Goal: Task Accomplishment & Management: Use online tool/utility

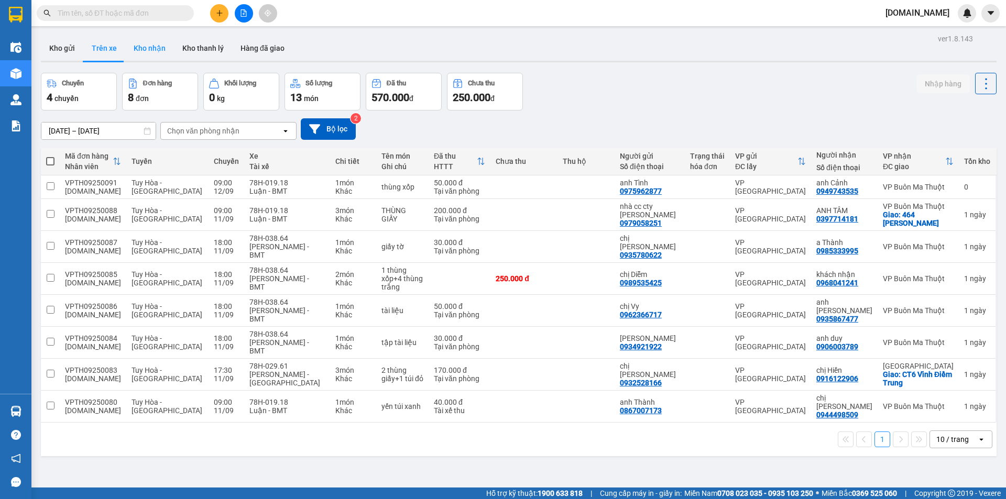
click at [145, 44] on button "Kho nhận" at bounding box center [149, 48] width 49 height 25
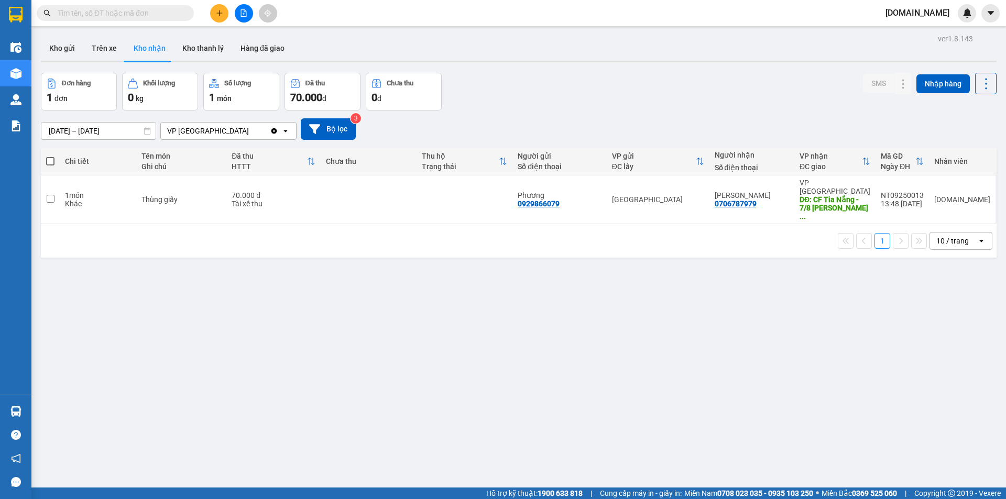
click at [250, 131] on div "VP [GEOGRAPHIC_DATA]" at bounding box center [215, 131] width 109 height 17
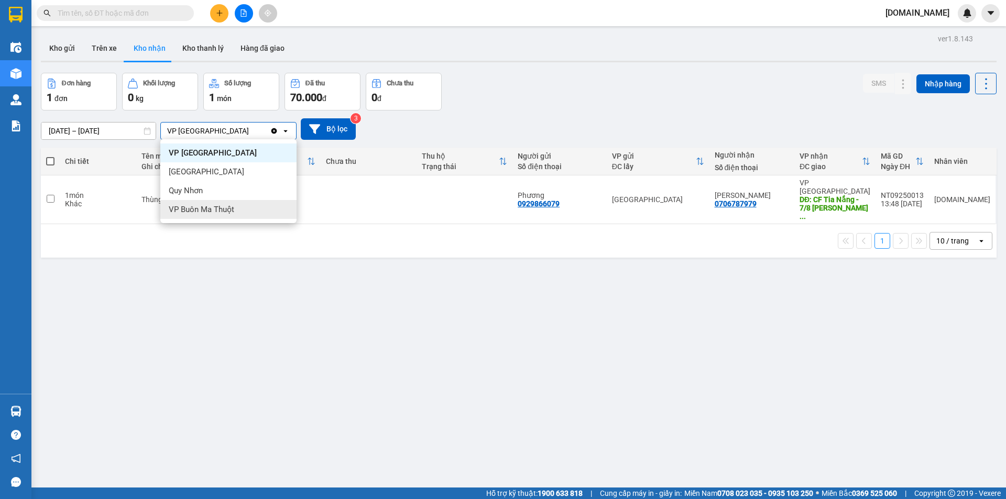
click at [237, 205] on div "VP Buôn Ma Thuột" at bounding box center [228, 209] width 136 height 19
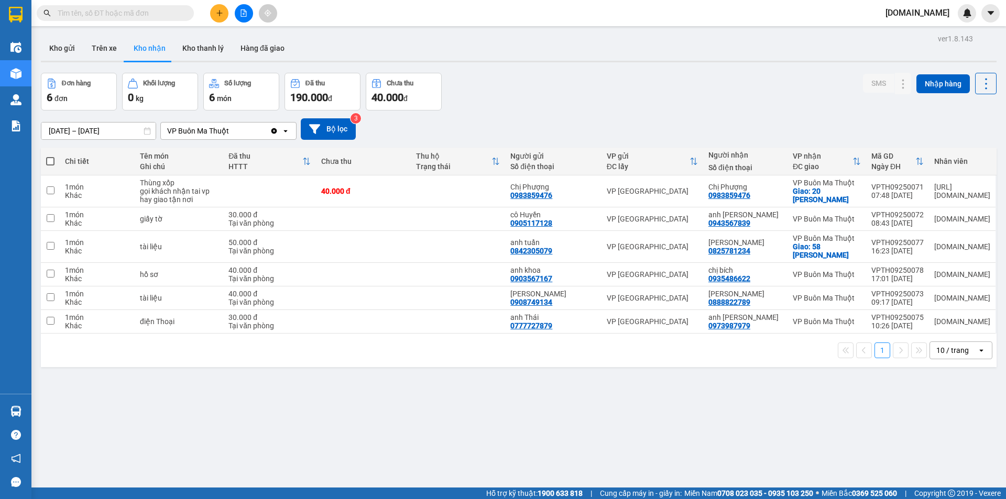
click at [244, 135] on div "VP Buôn Ma Thuột" at bounding box center [215, 131] width 109 height 17
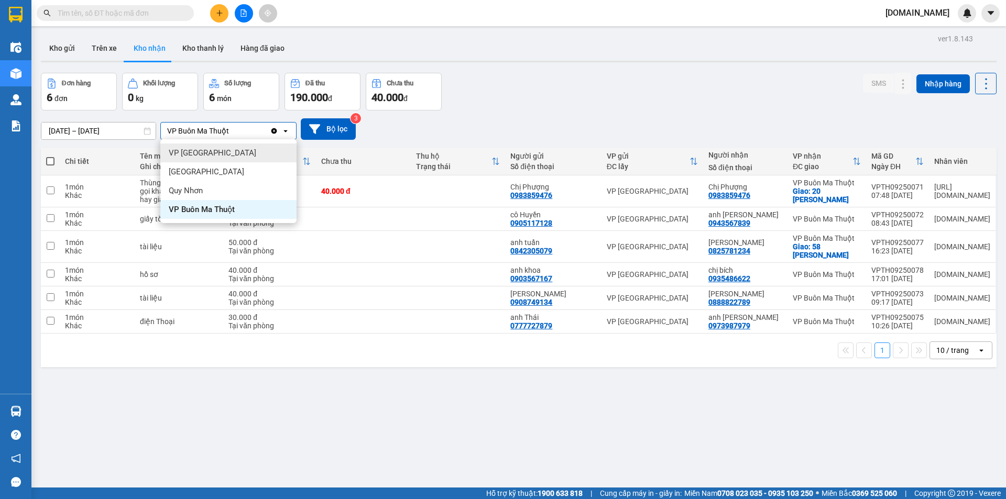
click at [242, 155] on div "VP [GEOGRAPHIC_DATA]" at bounding box center [228, 153] width 136 height 19
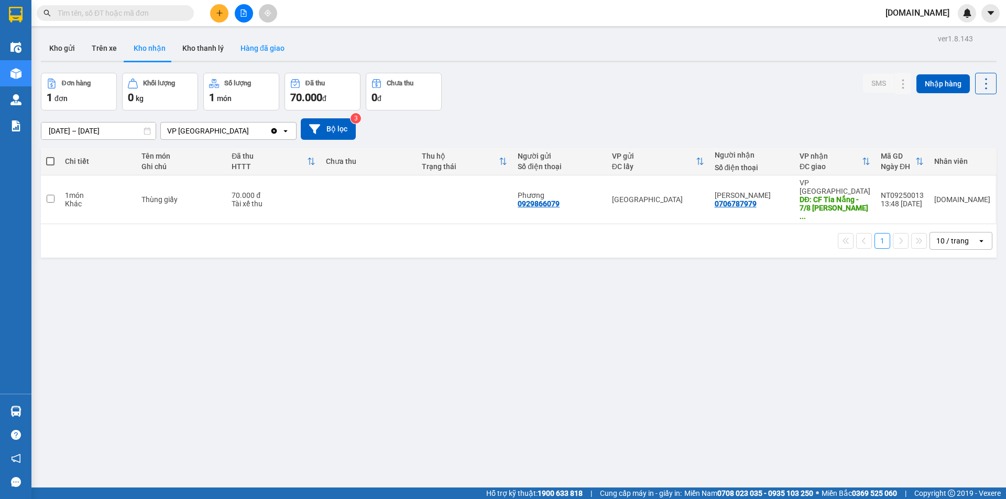
click at [258, 53] on button "Hàng đã giao" at bounding box center [262, 48] width 61 height 25
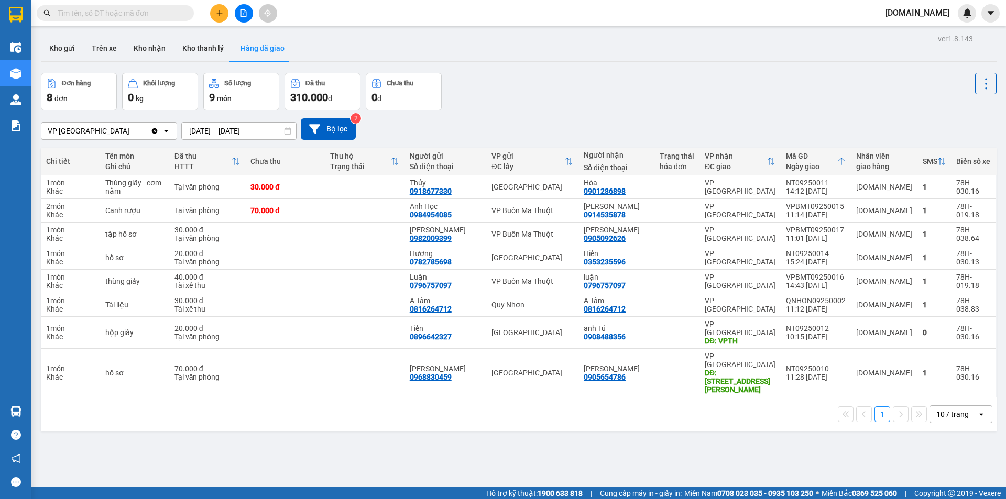
click at [139, 63] on div "Kho gửi Trên xe Kho nhận Kho thanh [PERSON_NAME] đã giao" at bounding box center [518, 50] width 955 height 28
click at [151, 44] on button "Kho nhận" at bounding box center [149, 48] width 49 height 25
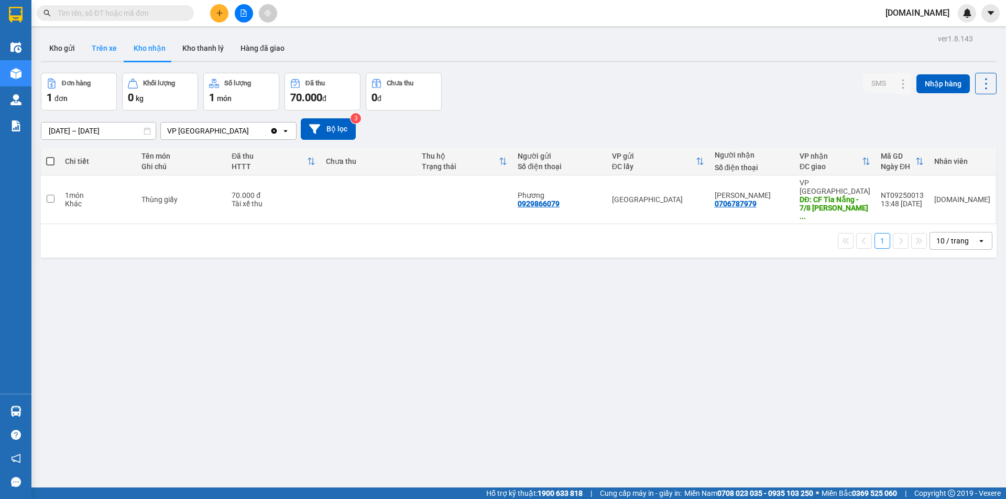
click at [112, 48] on button "Trên xe" at bounding box center [104, 48] width 42 height 25
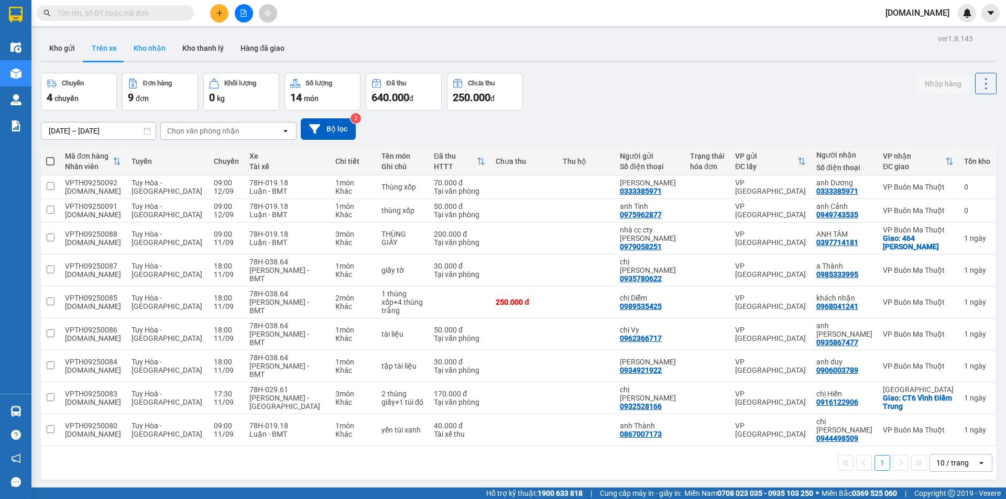
click at [161, 47] on button "Kho nhận" at bounding box center [149, 48] width 49 height 25
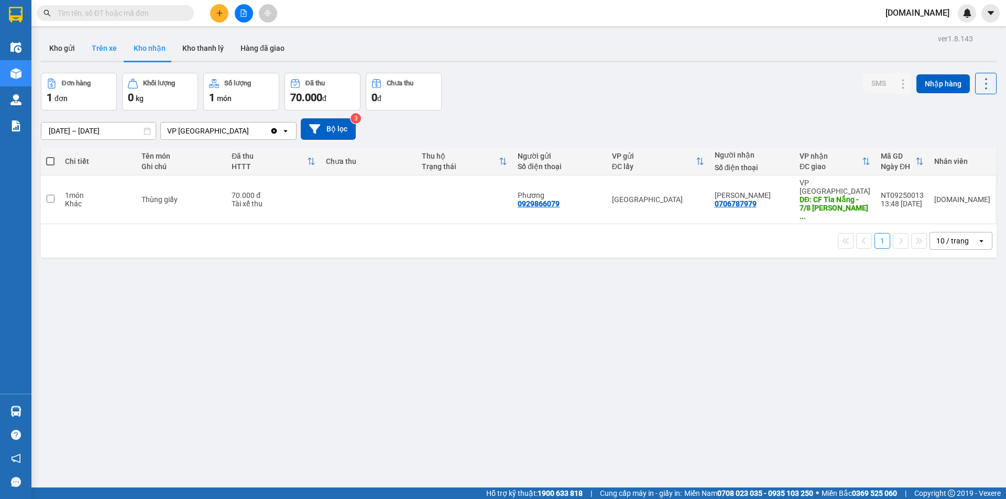
click at [115, 51] on button "Trên xe" at bounding box center [104, 48] width 42 height 25
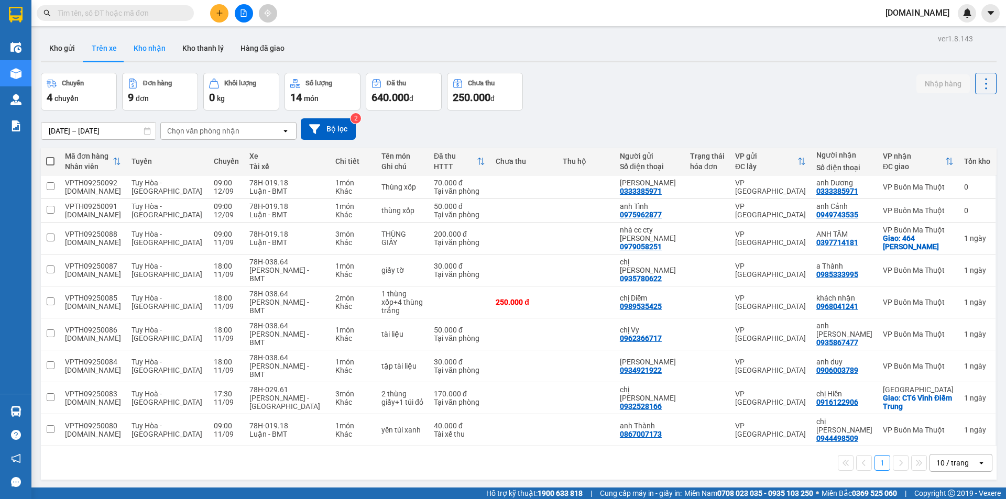
click at [145, 53] on button "Kho nhận" at bounding box center [149, 48] width 49 height 25
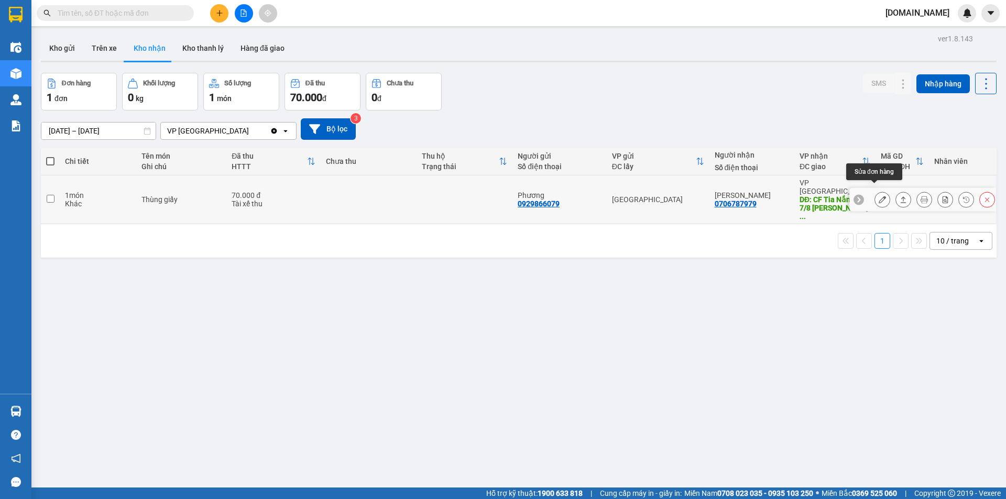
click at [879, 191] on button at bounding box center [882, 200] width 15 height 18
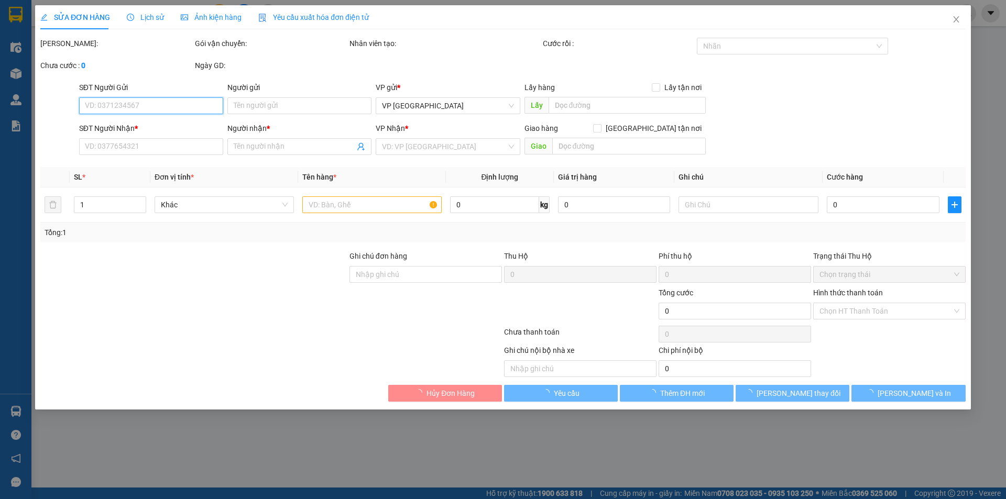
type input "0929866079"
type input "Phương"
type input "0706787979"
type input "[PERSON_NAME]"
type input "CF Tia Nắng - 7/8 [PERSON_NAME]"
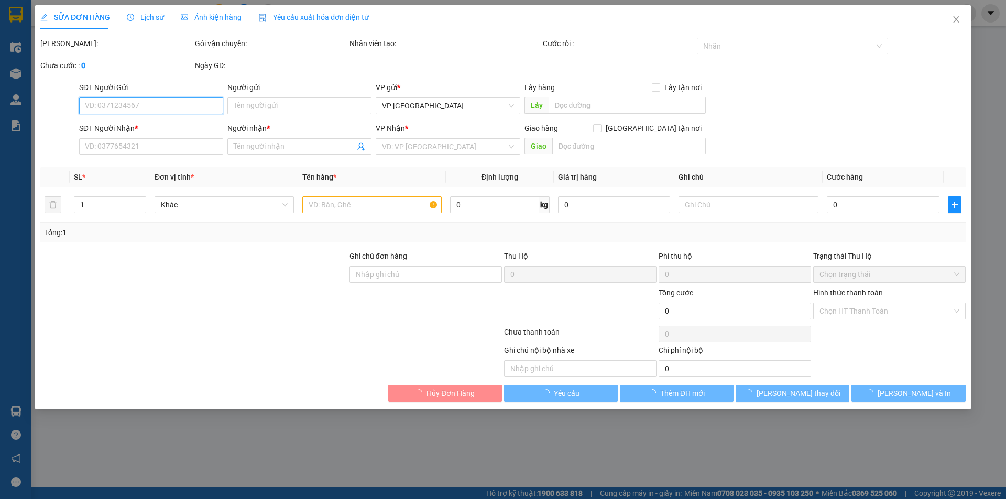
type input "70.000"
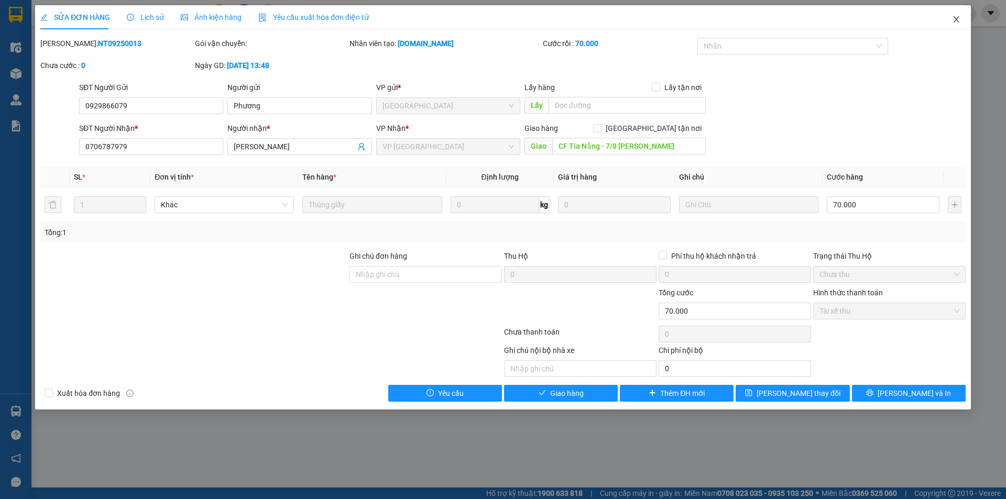
click at [953, 23] on icon "close" at bounding box center [956, 19] width 8 height 8
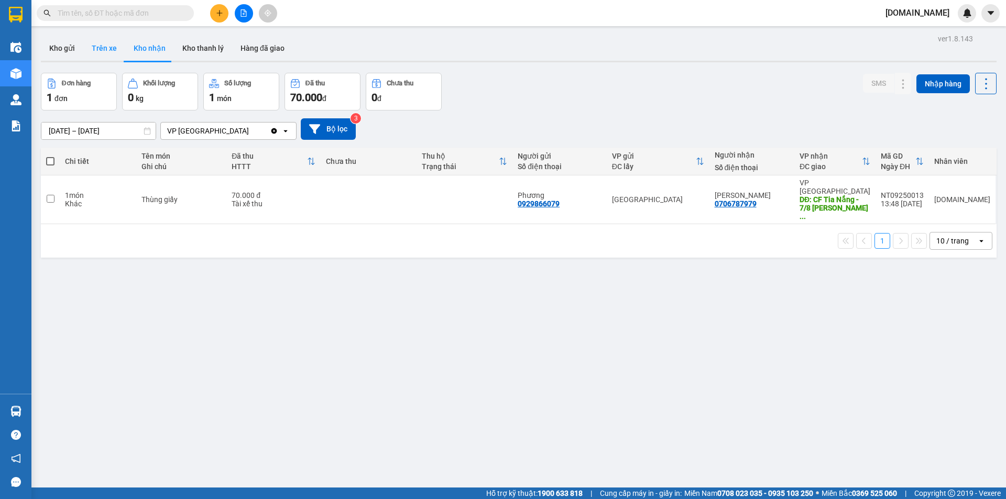
click at [109, 53] on button "Trên xe" at bounding box center [104, 48] width 42 height 25
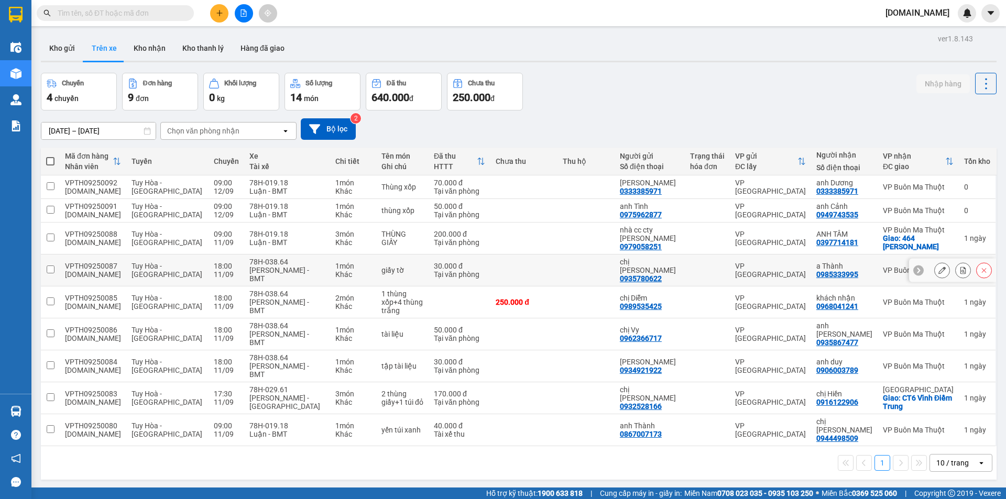
click at [496, 259] on td at bounding box center [523, 271] width 67 height 32
checkbox input "true"
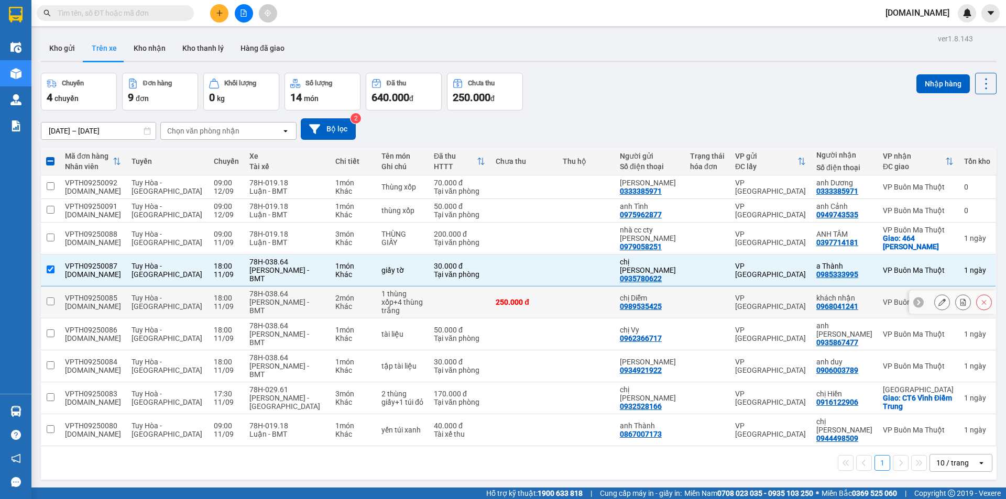
click at [496, 287] on td "250.000 đ" at bounding box center [523, 303] width 67 height 32
checkbox input "true"
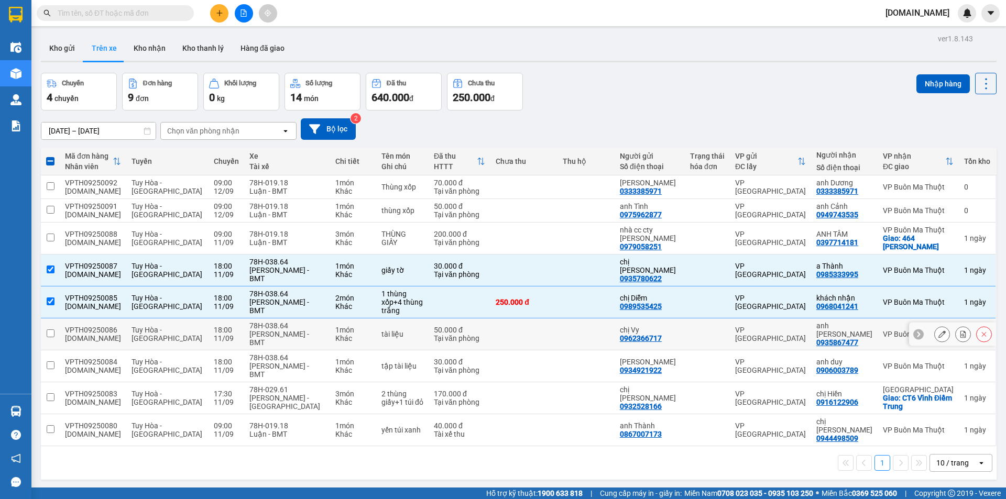
click at [483, 318] on td "50.000 đ Tại văn phòng" at bounding box center [459, 334] width 62 height 32
checkbox input "true"
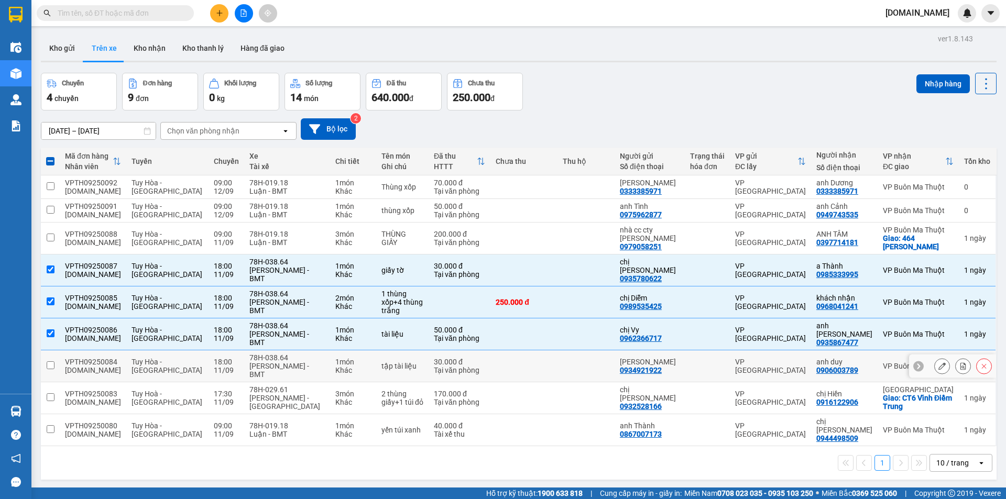
click at [492, 350] on td at bounding box center [523, 366] width 67 height 32
checkbox input "true"
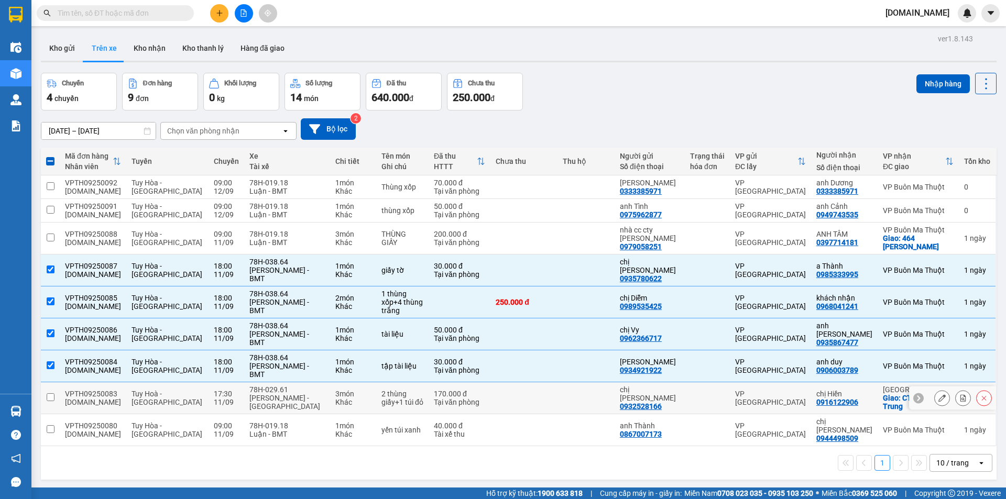
click at [512, 382] on td at bounding box center [523, 398] width 67 height 32
checkbox input "true"
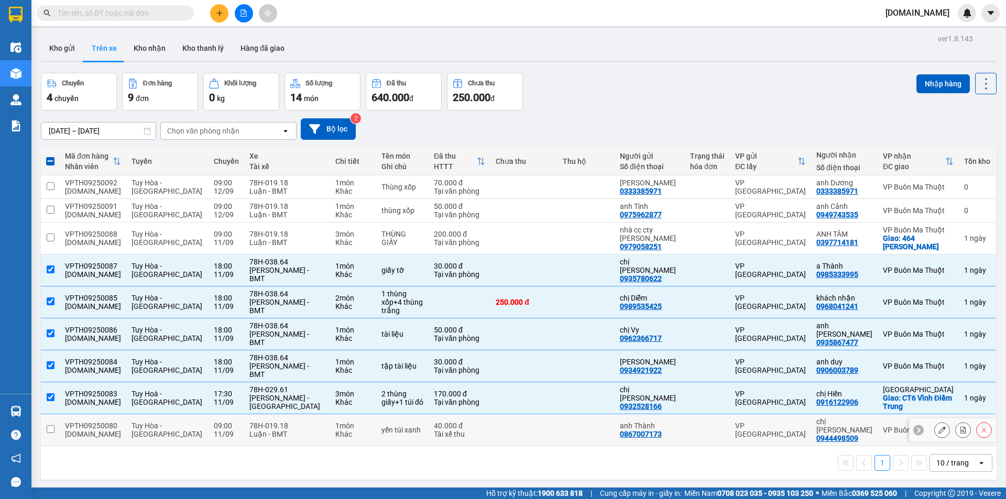
click at [506, 414] on td at bounding box center [523, 430] width 67 height 32
checkbox input "true"
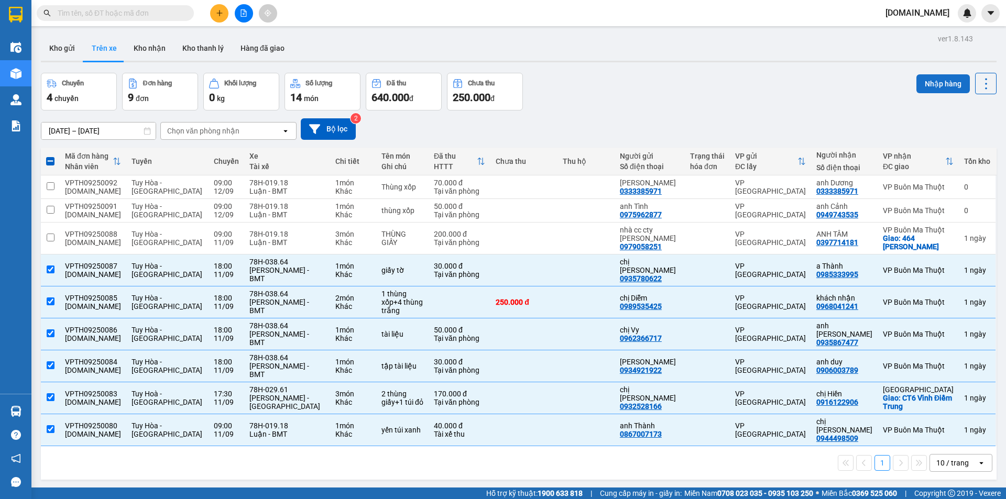
click at [916, 80] on button "Nhập hàng" at bounding box center [942, 83] width 53 height 19
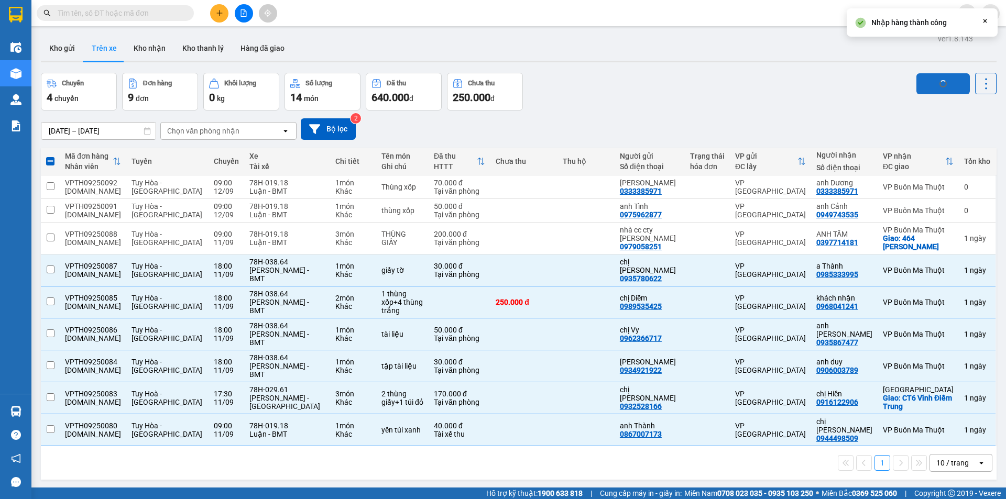
checkbox input "false"
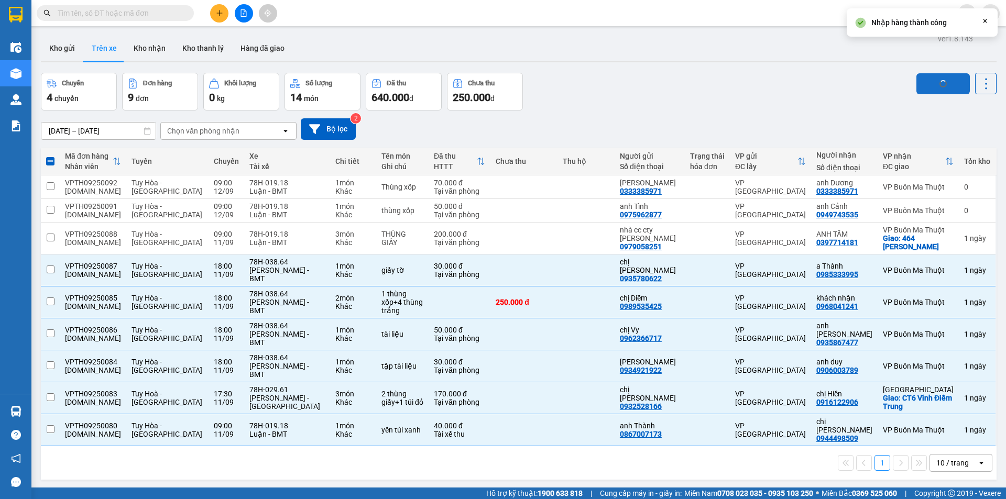
checkbox input "false"
